Goal: Find specific page/section: Find specific page/section

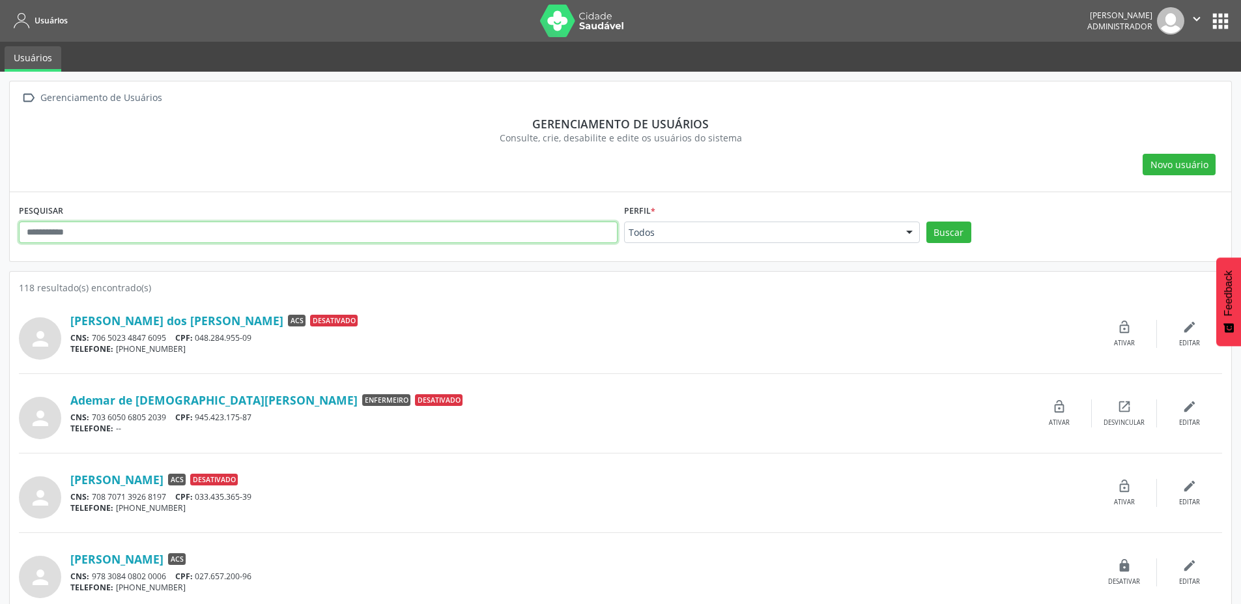
click at [222, 232] on input "text" at bounding box center [318, 232] width 599 height 22
type input "*"
type input "*****"
click at [926, 221] on button "Buscar" at bounding box center [948, 232] width 45 height 22
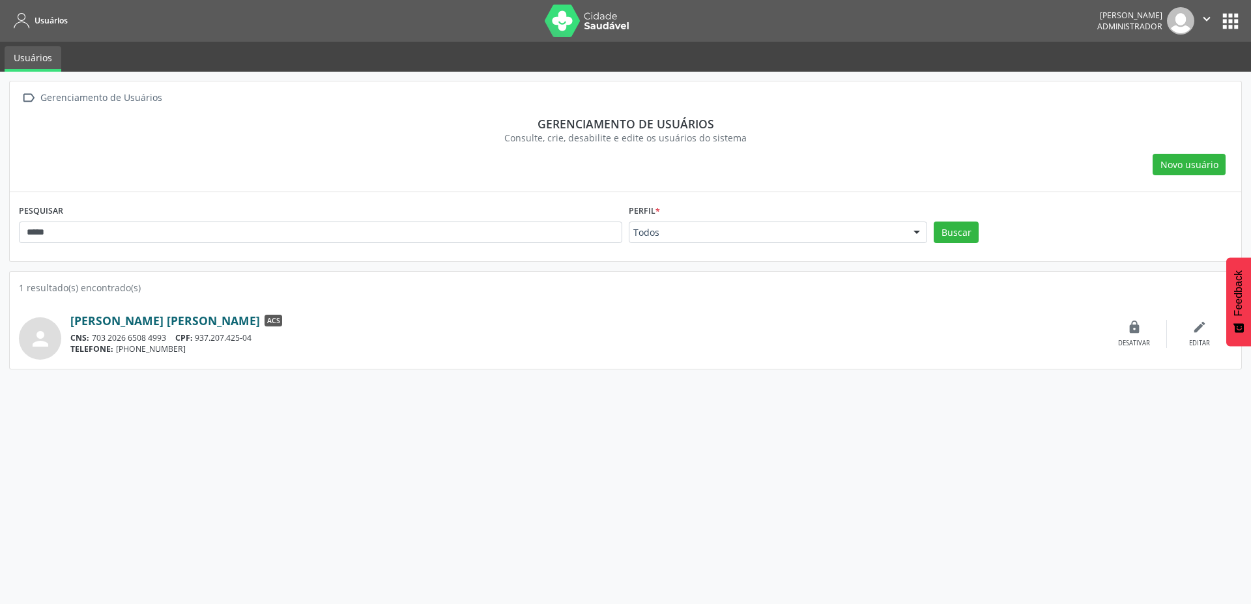
click at [98, 315] on link "[PERSON_NAME] [PERSON_NAME]" at bounding box center [165, 320] width 190 height 14
click at [94, 321] on link "[PERSON_NAME] [PERSON_NAME]" at bounding box center [165, 320] width 190 height 14
click at [676, 245] on div "Perfil * Todos Todos ACE ACS Auditor Coordenador Coordenador da Atenção Básica …" at bounding box center [777, 226] width 305 height 51
click at [669, 246] on div "Perfil * Todos Todos ACE ACS Auditor Coordenador Coordenador da Atenção Básica …" at bounding box center [777, 226] width 305 height 51
click at [640, 209] on label "Perfil *" at bounding box center [644, 211] width 31 height 20
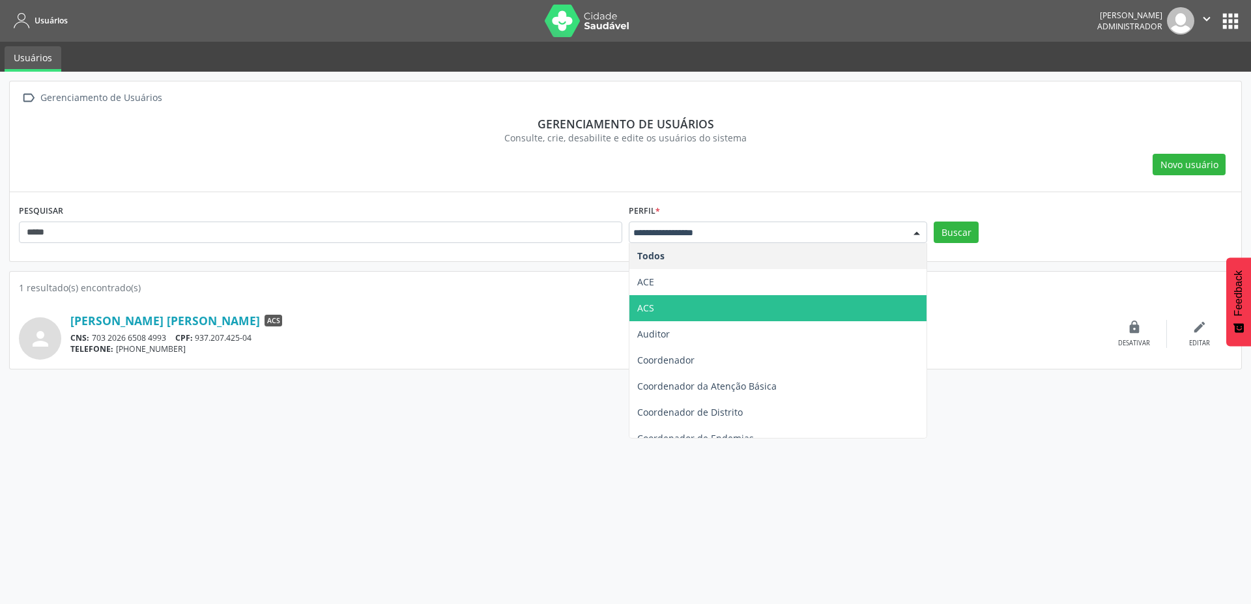
click at [655, 317] on span "ACS" at bounding box center [777, 308] width 297 height 26
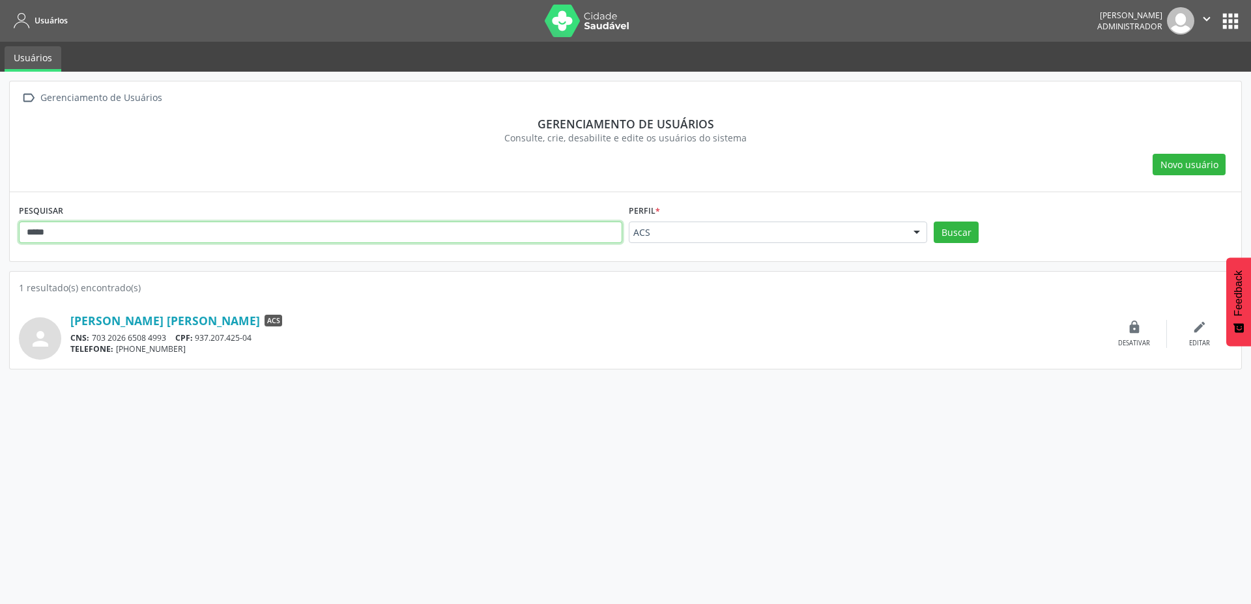
drag, startPoint x: 48, startPoint y: 234, endPoint x: 13, endPoint y: 214, distance: 40.2
click at [0, 220] on div " Gerenciamento de Usuários Gerenciamento de usuários Consulte, crie, desabilit…" at bounding box center [625, 338] width 1251 height 532
click at [933, 221] on button "Buscar" at bounding box center [955, 232] width 45 height 22
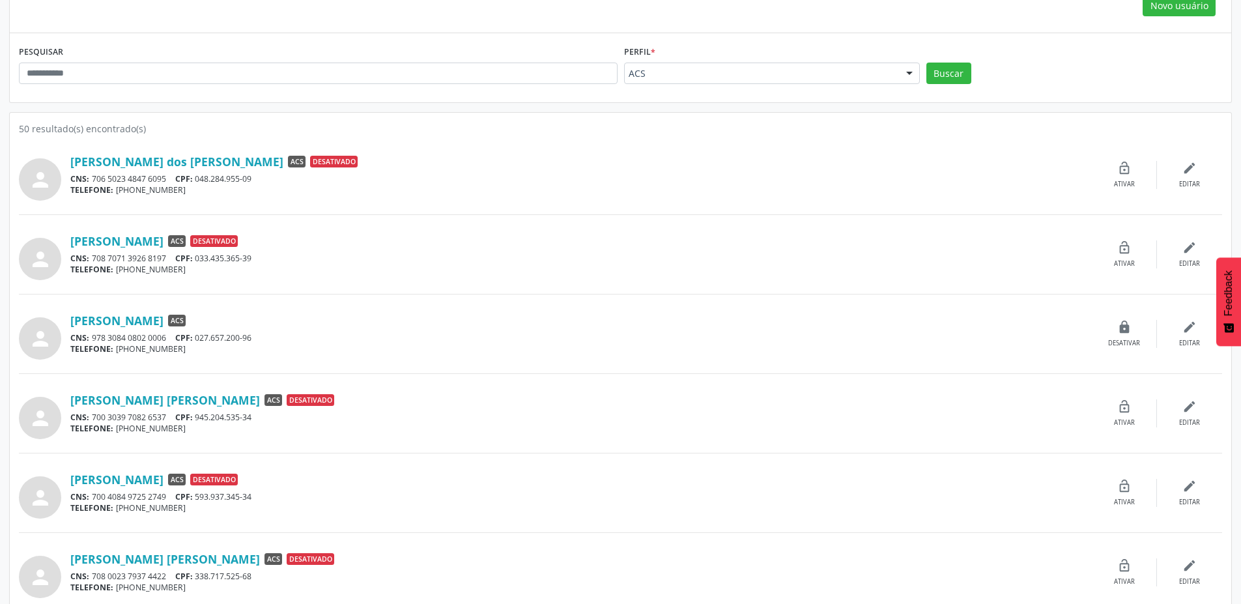
scroll to position [352, 0]
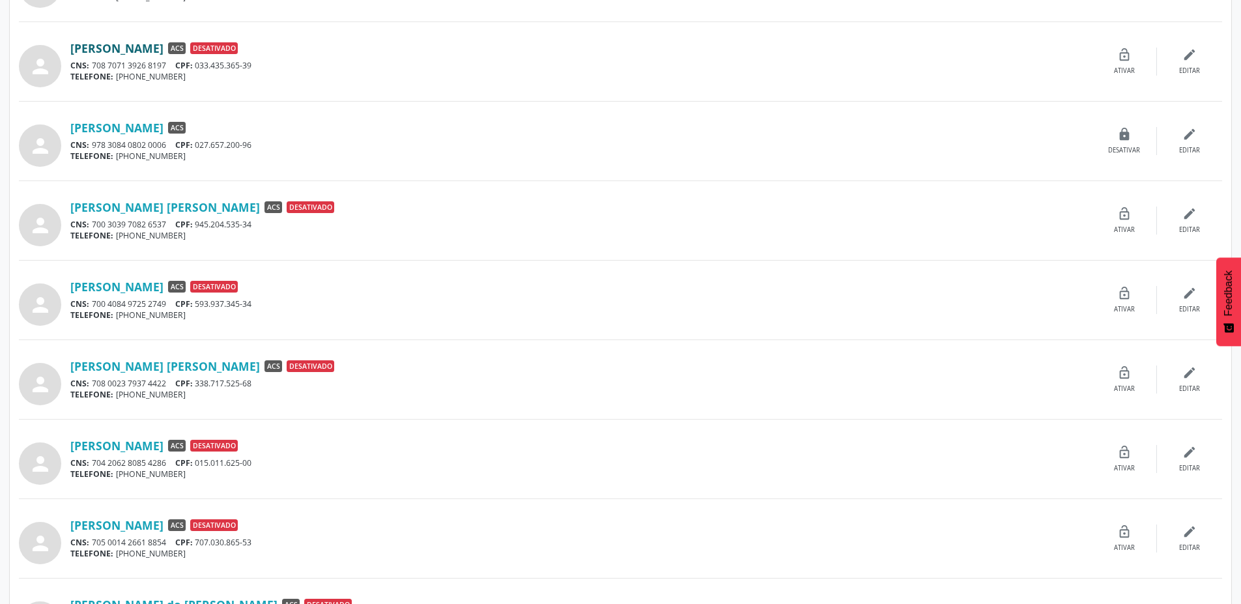
click at [114, 51] on link "[PERSON_NAME]" at bounding box center [116, 48] width 93 height 14
